Goal: Complete application form

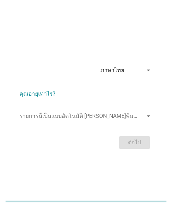
click at [60, 117] on input "รายการนี้เป็นแบบอัตโนมัติ คุณสามารถพิมพ์ลงในรายการนี้" at bounding box center [81, 115] width 124 height 11
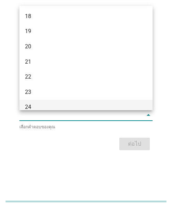
click at [34, 104] on div "24" at bounding box center [81, 107] width 112 height 8
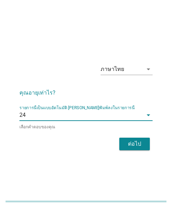
drag, startPoint x: 138, startPoint y: 142, endPoint x: 143, endPoint y: 140, distance: 5.3
click at [138, 142] on div "ต่อไป" at bounding box center [134, 143] width 19 height 8
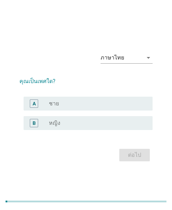
drag, startPoint x: 54, startPoint y: 124, endPoint x: 79, endPoint y: 131, distance: 26.1
click at [54, 124] on label "หญิง" at bounding box center [54, 122] width 11 height 7
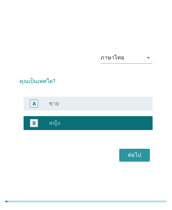
click at [128, 158] on button "ต่อไป" at bounding box center [134, 154] width 31 height 12
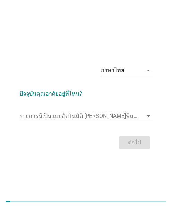
click at [69, 116] on input "รายการนี้เป็นแบบอัตโนมัติ คุณสามารถพิมพ์ลงในรายการนี้" at bounding box center [81, 115] width 124 height 11
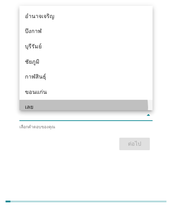
click at [39, 102] on div "เลย" at bounding box center [85, 107] width 133 height 15
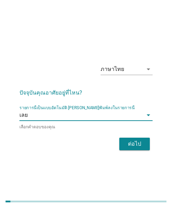
click at [145, 145] on button "ต่อไป" at bounding box center [134, 143] width 31 height 12
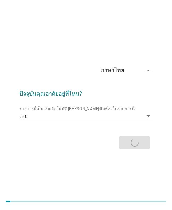
click at [132, 142] on div "ต่อไป" at bounding box center [85, 142] width 133 height 17
